Goal: Task Accomplishment & Management: Complete application form

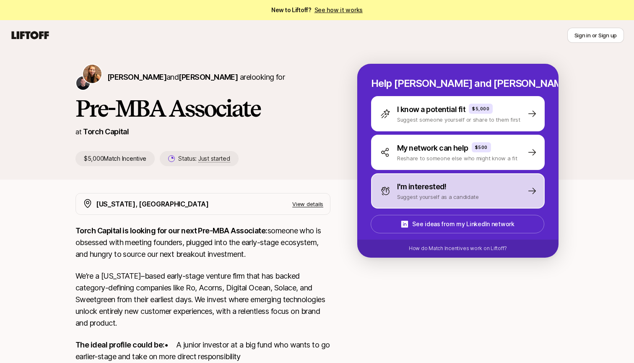
click at [451, 196] on p "Suggest yourself as a candidate" at bounding box center [438, 196] width 82 height 8
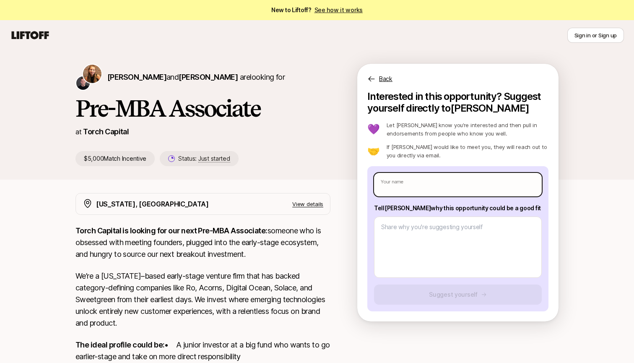
click at [441, 187] on input "text" at bounding box center [458, 184] width 168 height 23
type textarea "x"
type input "S"
type textarea "x"
type input "Sp"
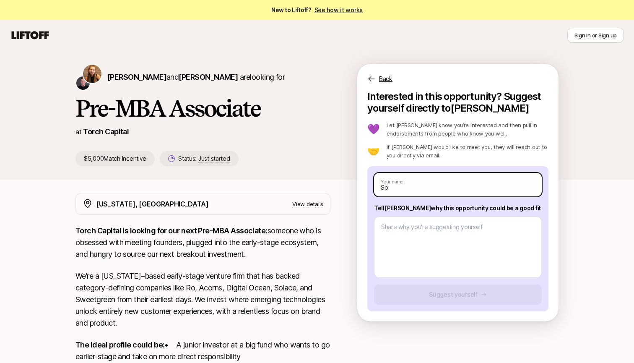
type textarea "x"
type input "Spa"
type textarea "x"
type input "Spar"
type textarea "x"
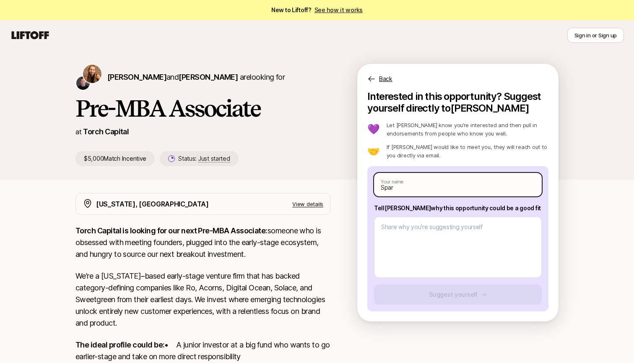
type input "Spars"
type textarea "x"
type input "Sparsh"
type textarea "x"
type input "Sparsh"
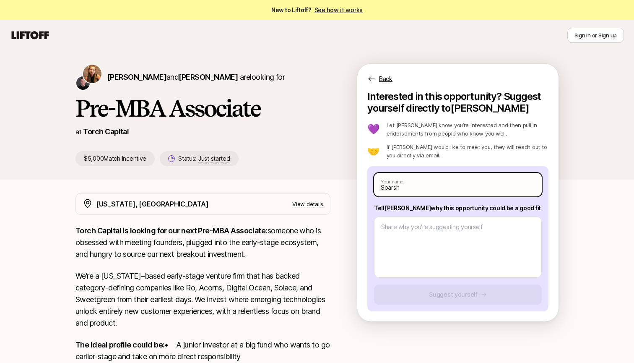
type textarea "x"
type input "Sparsh D"
type textarea "x"
type input "Sparsh Dd"
type textarea "x"
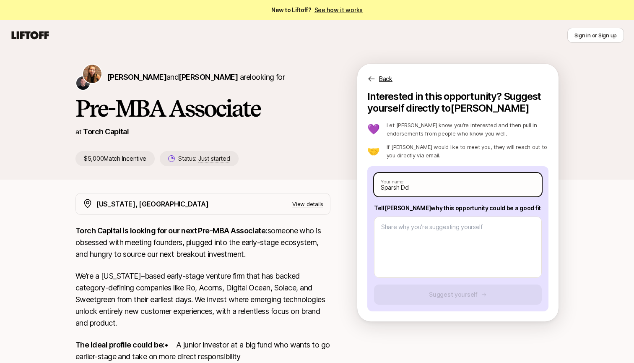
type input "Sparsh D"
type textarea "x"
type input "Sparsh Di"
type textarea "x"
type input "Sparsh Did"
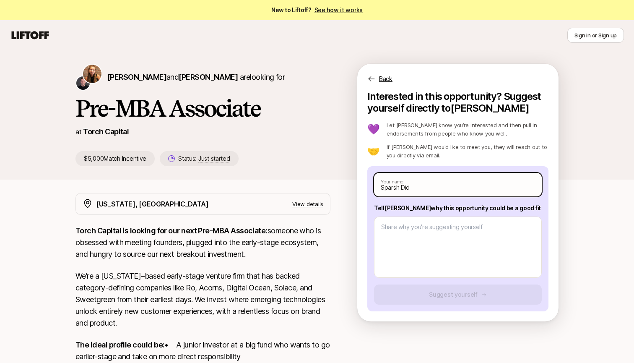
type textarea "x"
type input "Sparsh Didw"
type textarea "x"
type input "Sparsh Didwa"
type textarea "x"
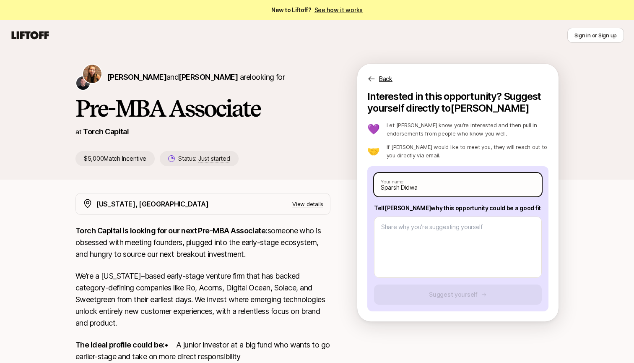
type input "Sparsh Didwan"
type textarea "x"
type input "Sparsh Didwani"
type textarea "x"
type input "[PERSON_NAME]"
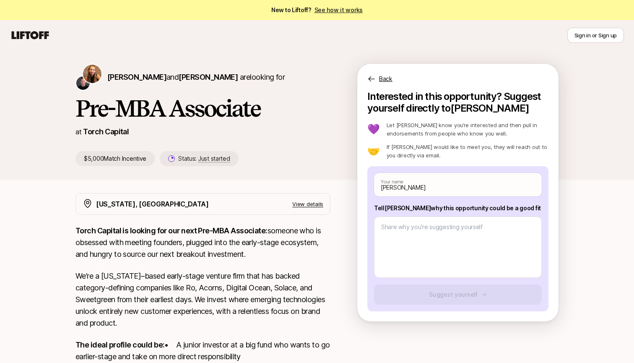
click at [213, 283] on p "We’re a [US_STATE]–based early-stage venture firm that has backed category-defi…" at bounding box center [202, 299] width 255 height 59
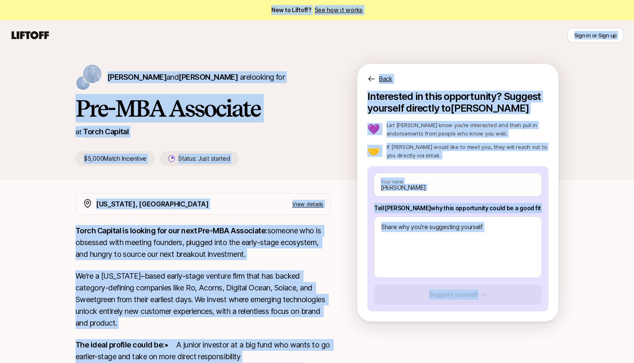
copy main "Lor ip Dolorsi? Ame con ad elits Doei te in Utla et Dolo ma al Enim ad Minim Ve…"
click at [240, 280] on p "We’re a [US_STATE]–based early-stage venture firm that has backed category-defi…" at bounding box center [202, 299] width 255 height 59
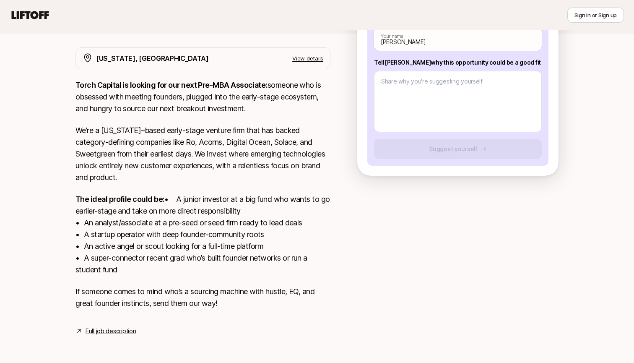
scroll to position [97, 0]
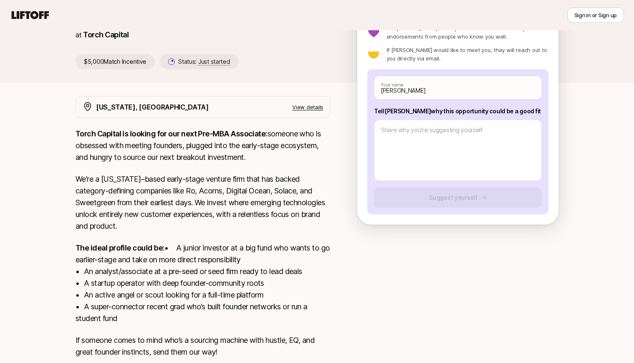
click at [260, 179] on p "We’re a [US_STATE]–based early-stage venture firm that has backed category-defi…" at bounding box center [202, 202] width 255 height 59
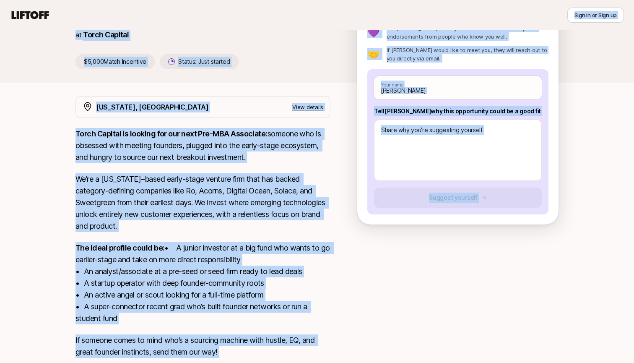
copy main "Lor ip Dolorsi? Ame con ad elits Doei te in Utla et Dolo ma al Enim ad Minim Ve…"
click at [227, 200] on p "We’re a [US_STATE]–based early-stage venture firm that has backed category-defi…" at bounding box center [202, 202] width 255 height 59
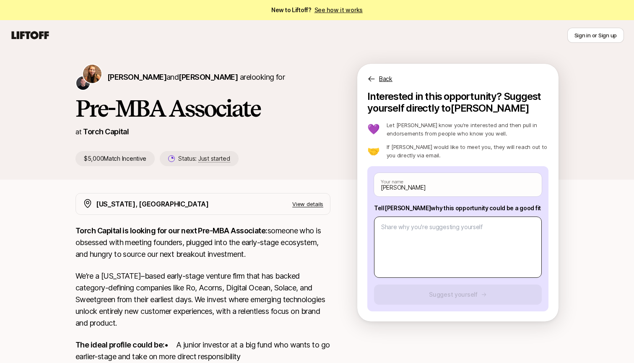
scroll to position [0, 0]
click at [417, 252] on textarea at bounding box center [458, 246] width 168 height 61
click at [309, 202] on p "View details" at bounding box center [307, 204] width 31 height 8
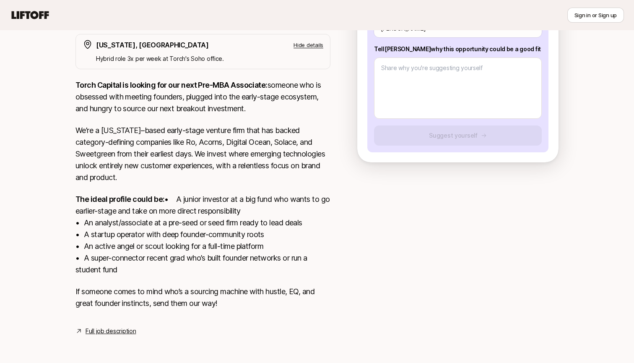
scroll to position [171, 0]
click at [108, 330] on link "Full job description" at bounding box center [111, 331] width 50 height 10
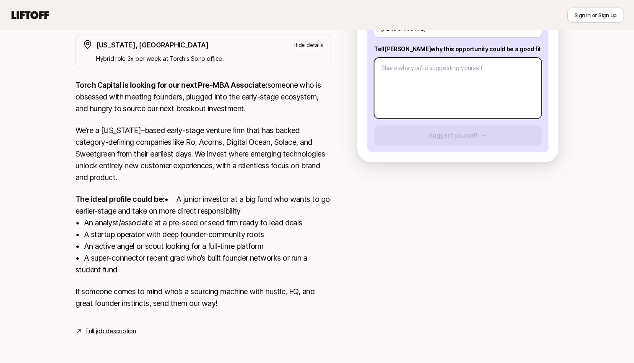
click at [438, 93] on textarea at bounding box center [458, 87] width 168 height 61
paste textarea "Lo Ipsum — D’s Ametco Adipisci, e seddoei-temporin utl Etdolor Magn ALI en ADM …"
type textarea "x"
type textarea "Lo Ipsum — D’s Ametco Adipisci, e seddoei-temporin utl Etdolor Magn ALI en ADM …"
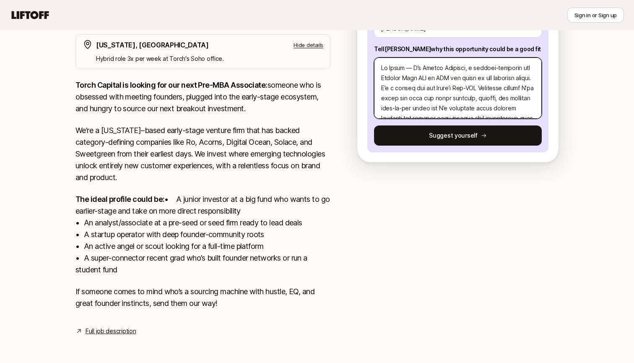
scroll to position [0, 0]
click at [409, 57] on textarea at bounding box center [458, 87] width 168 height 61
type textarea "x"
type textarea "Lo Ipsum D’s Ametco Adipisci, e seddoei-temporin utl Etdolor Magn ALI en ADM ve…"
type textarea "x"
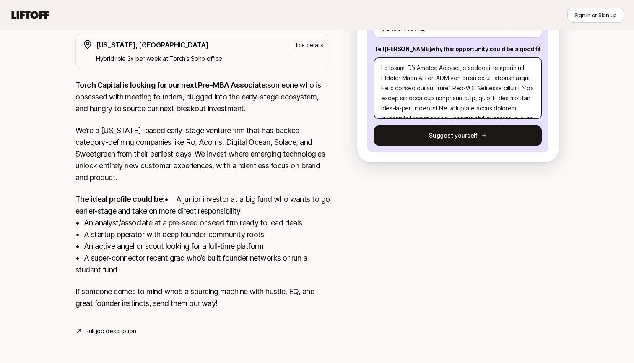
type textarea "Lo Ipsum D’s Ametco Adipisci, e seddoei-temporin utl Etdolor Magn ALI en ADM ve…"
type textarea "x"
type textarea "Lo Ipsum. D’s Ametco Adipisci, e seddoei-temporin utl Etdolor Magn ALI en ADM v…"
type textarea "x"
type textarea "Lo Ipsum D’s Ametco Adipisci, e seddoei-temporin utl Etdolor Magn ALI en ADM ve…"
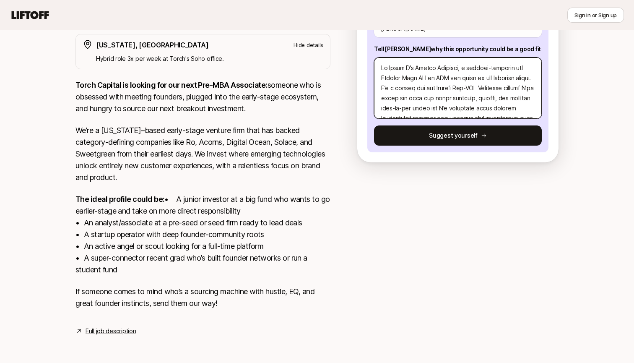
type textarea "x"
type textarea "Lo Ipsum, D’s Ametco Adipisci, e seddoei-temporin utl Etdolor Magn ALI en ADM v…"
type textarea "x"
type textarea "Lo Ipsum, D’s Ametco Adipisci, e seddoei-temporin utl Etdolor Magn ALI en ADM v…"
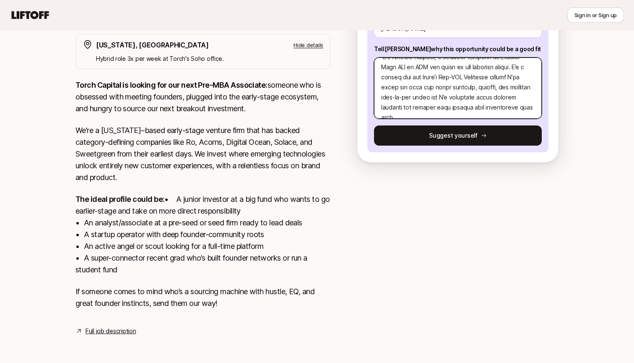
scroll to position [36, 0]
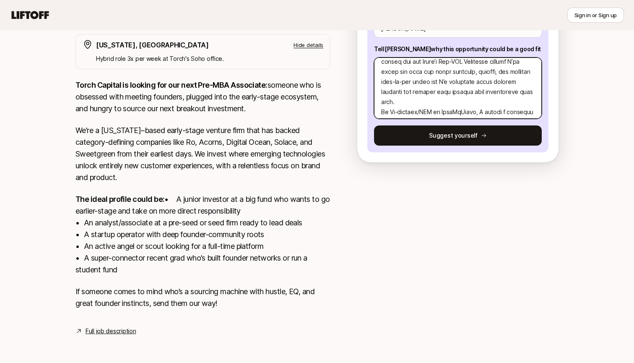
click at [443, 89] on textarea at bounding box center [458, 87] width 168 height 61
type textarea "x"
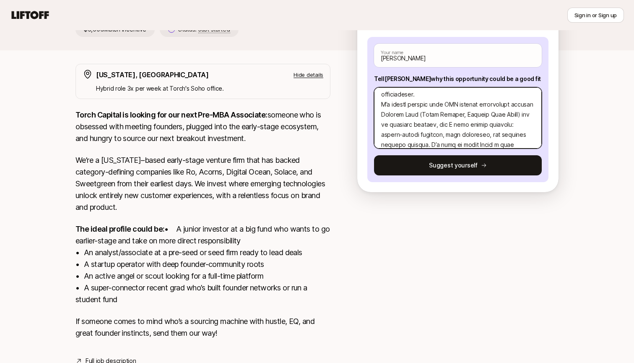
scroll to position [236, 0]
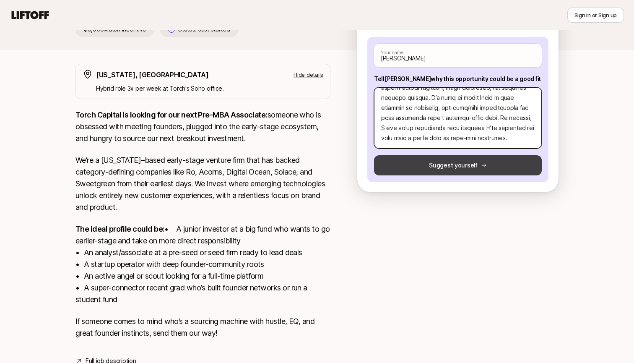
type textarea "Lo Ipsum, D’s Ametco Adipisci, e seddoei-temporin utl Etdolor Magn ALI en ADM v…"
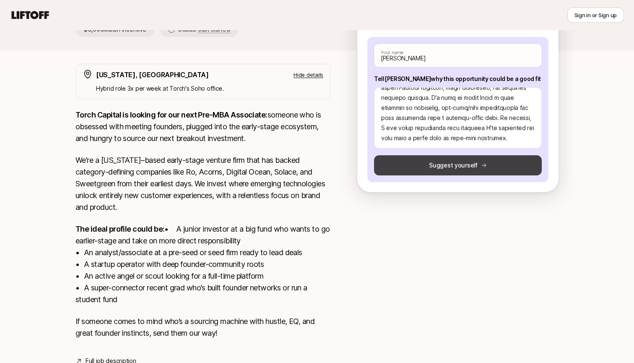
click at [464, 169] on button "Suggest yourself" at bounding box center [458, 165] width 168 height 20
type textarea "x"
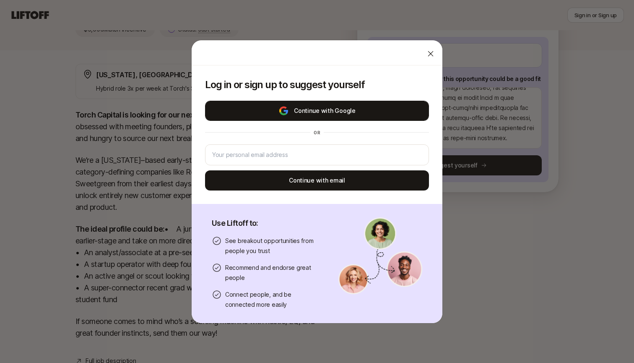
click at [367, 115] on button "Continue with Google" at bounding box center [317, 111] width 224 height 20
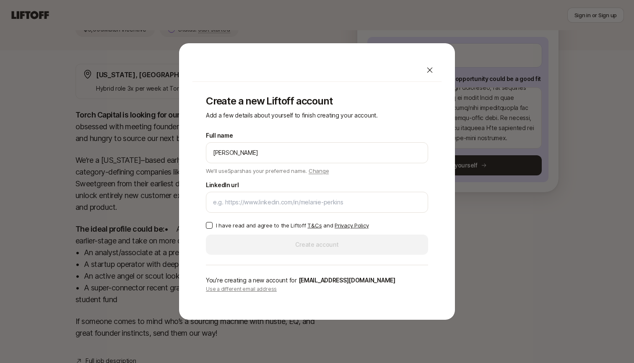
click at [206, 223] on button "I have read and agree to the Liftoff T&Cs and Privacy Policy" at bounding box center [209, 225] width 7 height 7
click at [239, 236] on div "Full name [PERSON_NAME] We'll use Sparsh as your preferred name. Change Preferr…" at bounding box center [317, 192] width 222 height 124
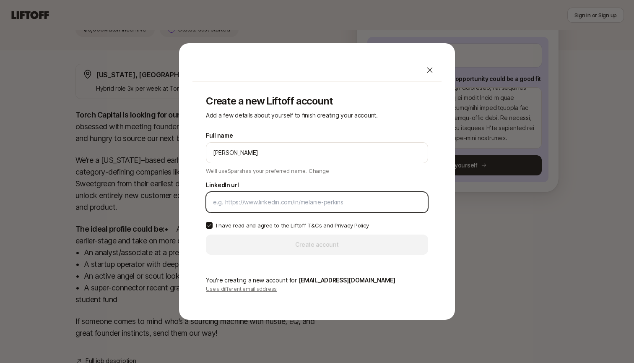
click at [260, 200] on input "LinkedIn url" at bounding box center [317, 202] width 208 height 10
type input "h"
paste input "[URL][DOMAIN_NAME][PERSON_NAME]"
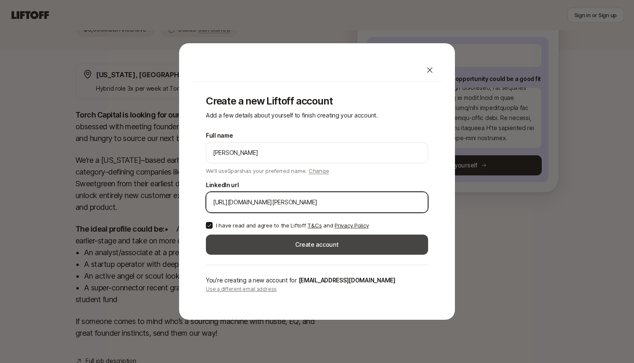
type input "[URL][DOMAIN_NAME][PERSON_NAME]"
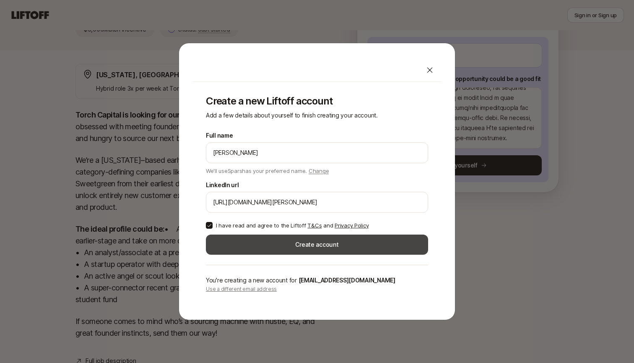
click at [321, 243] on button "Create account" at bounding box center [317, 244] width 222 height 20
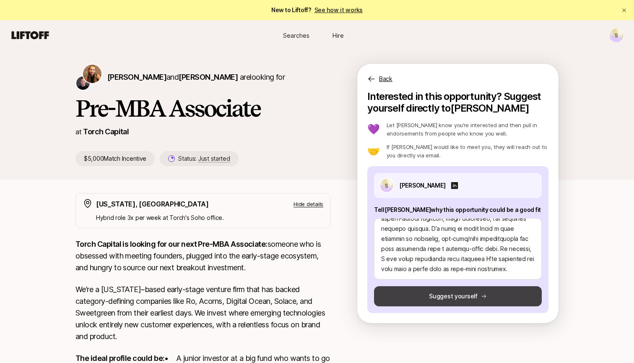
click at [431, 293] on button "Suggest yourself" at bounding box center [458, 296] width 168 height 20
type textarea "x"
